Goal: Find specific page/section: Find specific page/section

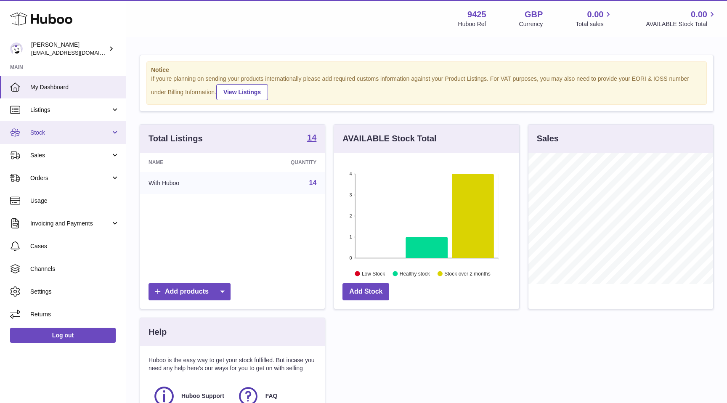
click at [63, 130] on span "Stock" at bounding box center [70, 133] width 80 height 8
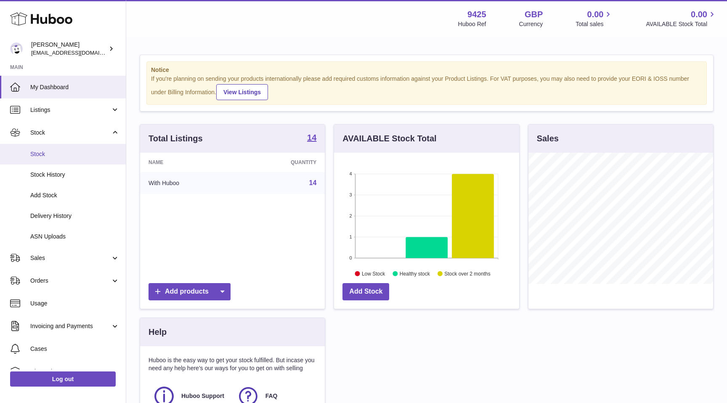
click at [73, 156] on span "Stock" at bounding box center [74, 154] width 89 height 8
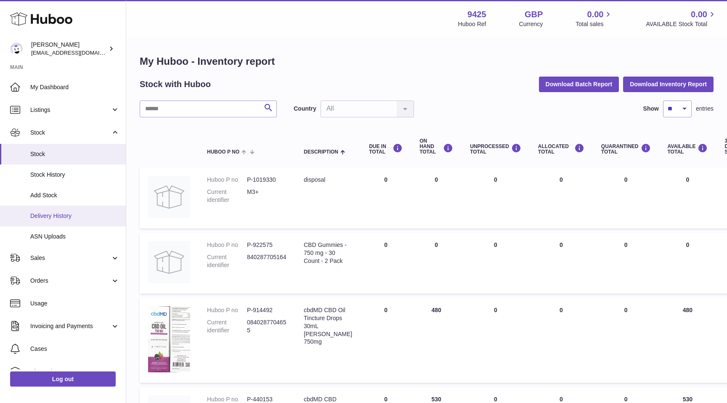
scroll to position [59, 0]
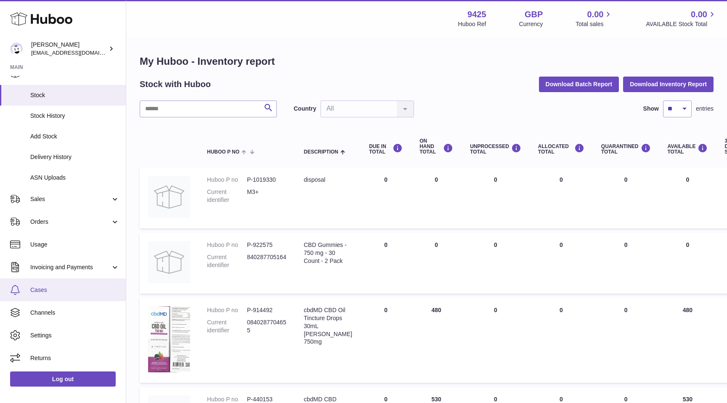
click at [52, 297] on link "Cases" at bounding box center [63, 289] width 126 height 23
